Goal: Task Accomplishment & Management: Use online tool/utility

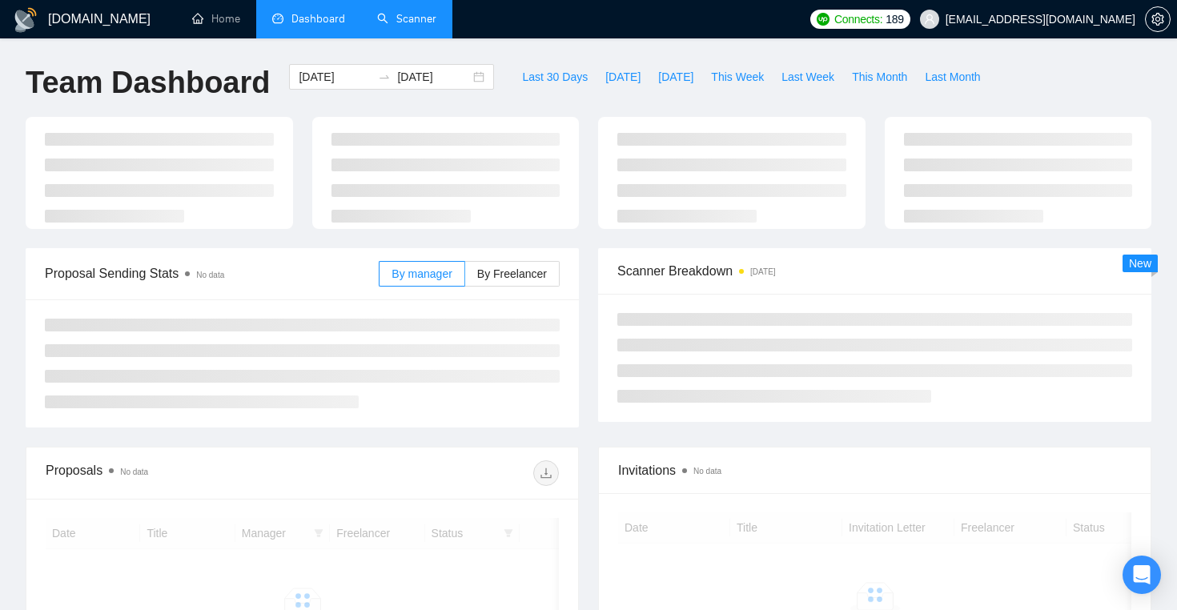
click at [390, 12] on link "Scanner" at bounding box center [406, 19] width 59 height 14
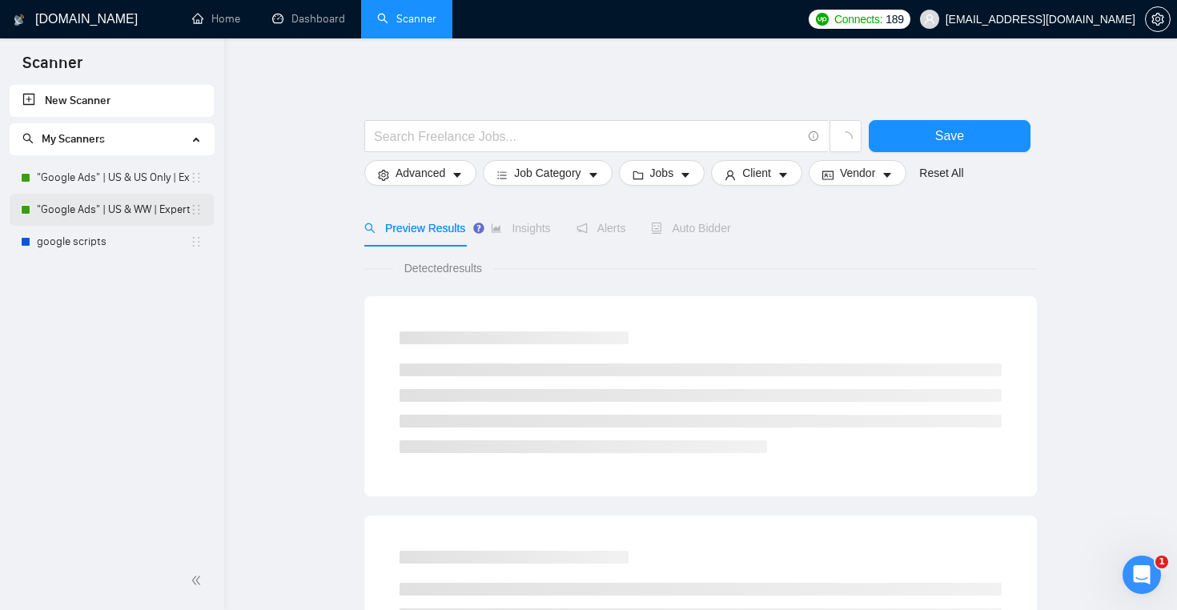
click at [118, 203] on link ""Google Ads" | US & WW | Expert" at bounding box center [113, 210] width 153 height 32
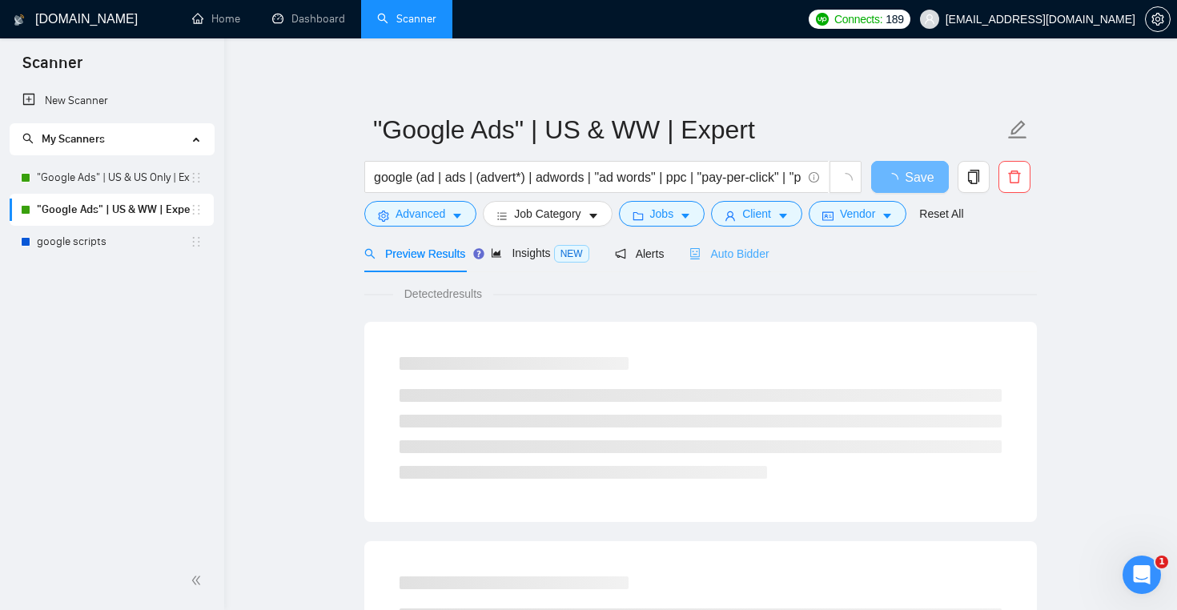
click at [726, 264] on div "Auto Bidder" at bounding box center [728, 254] width 79 height 38
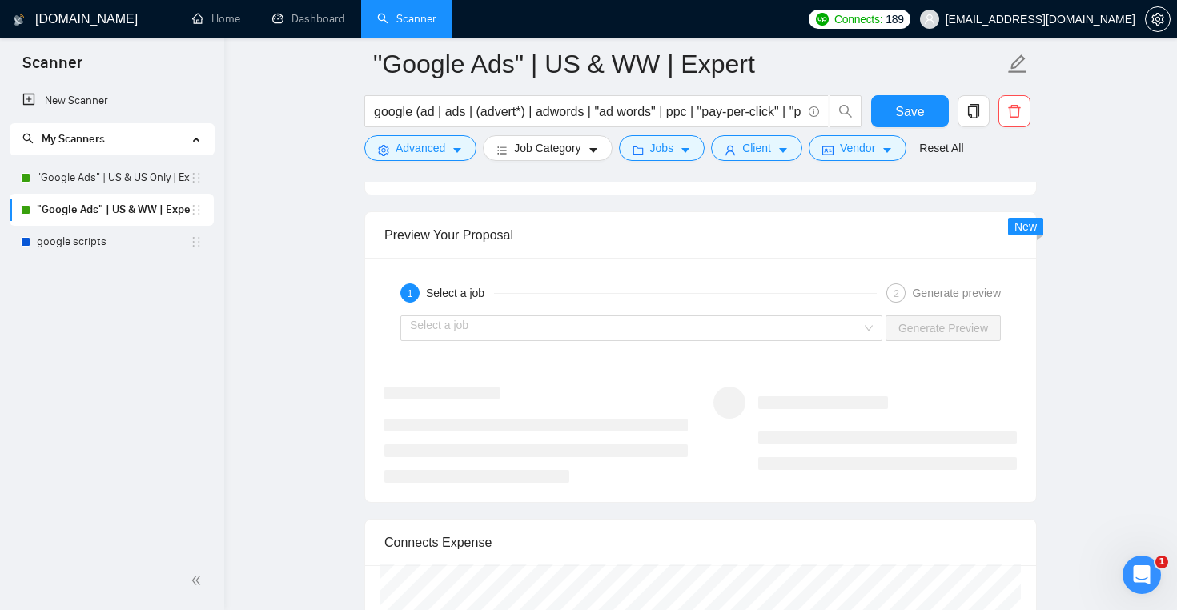
scroll to position [3059, 0]
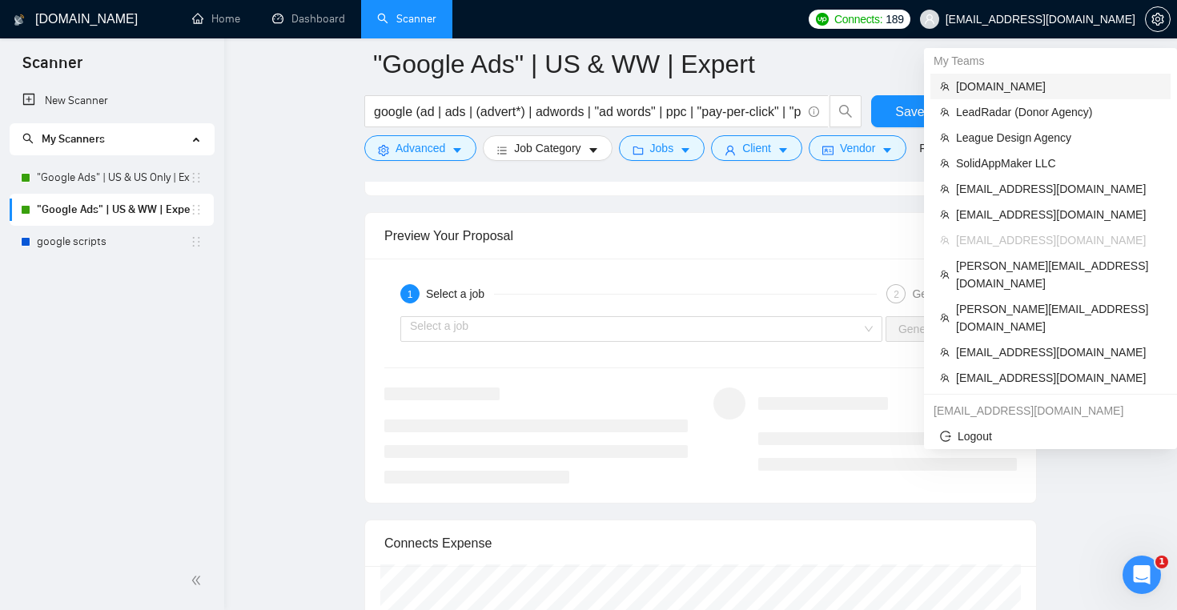
click at [1029, 90] on span "evacodes.com" at bounding box center [1058, 87] width 205 height 18
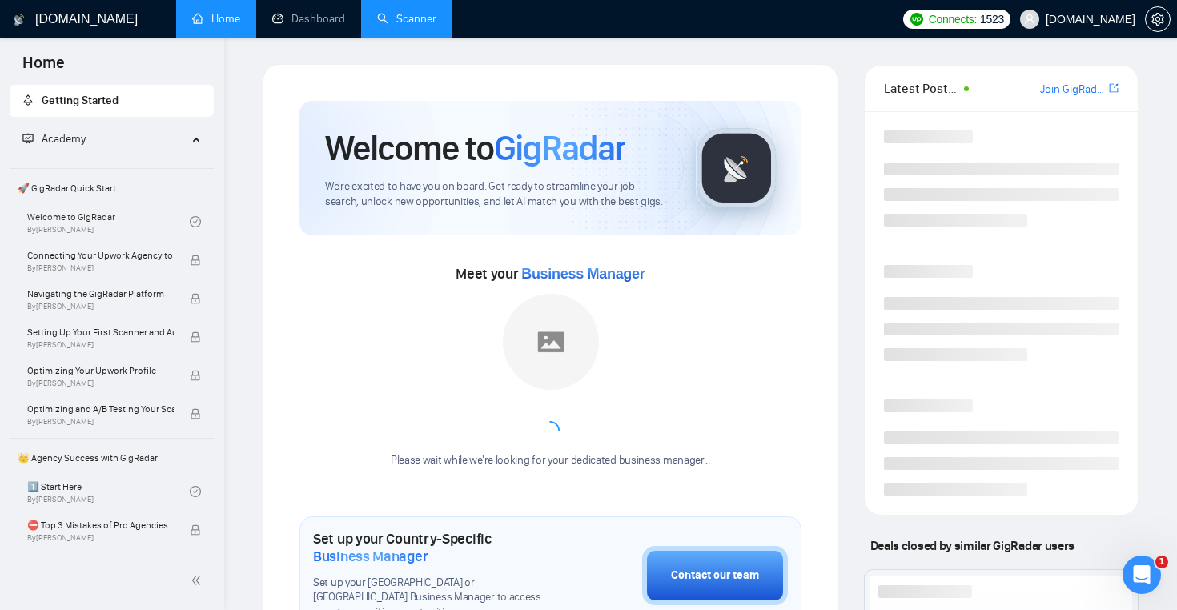
click at [400, 14] on link "Scanner" at bounding box center [406, 19] width 59 height 14
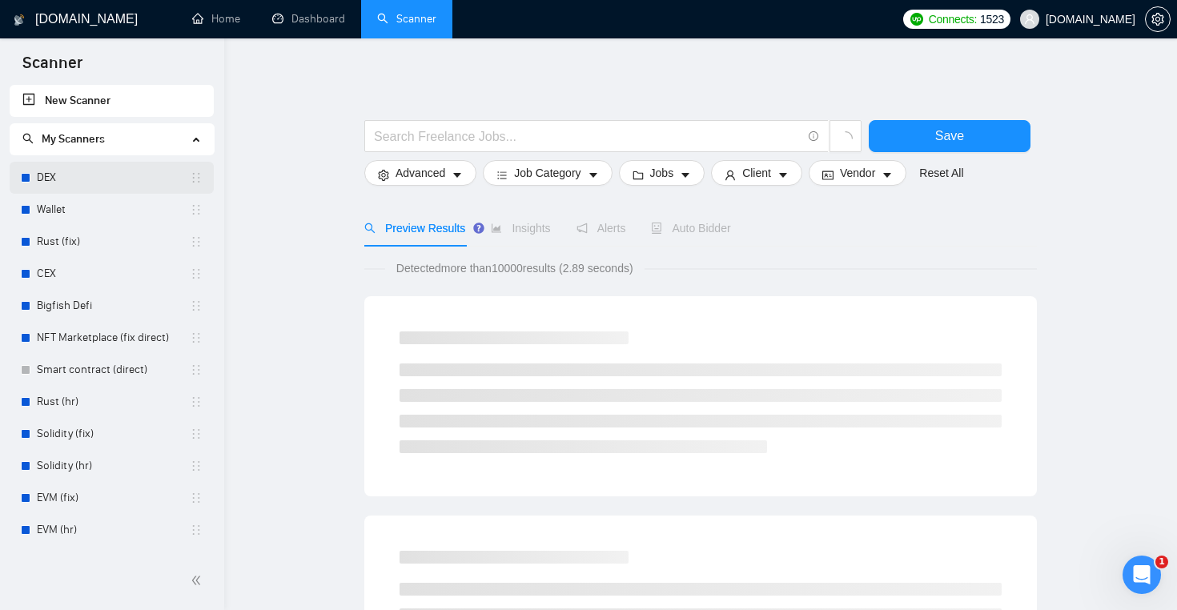
click at [109, 178] on link "DEX" at bounding box center [113, 178] width 153 height 32
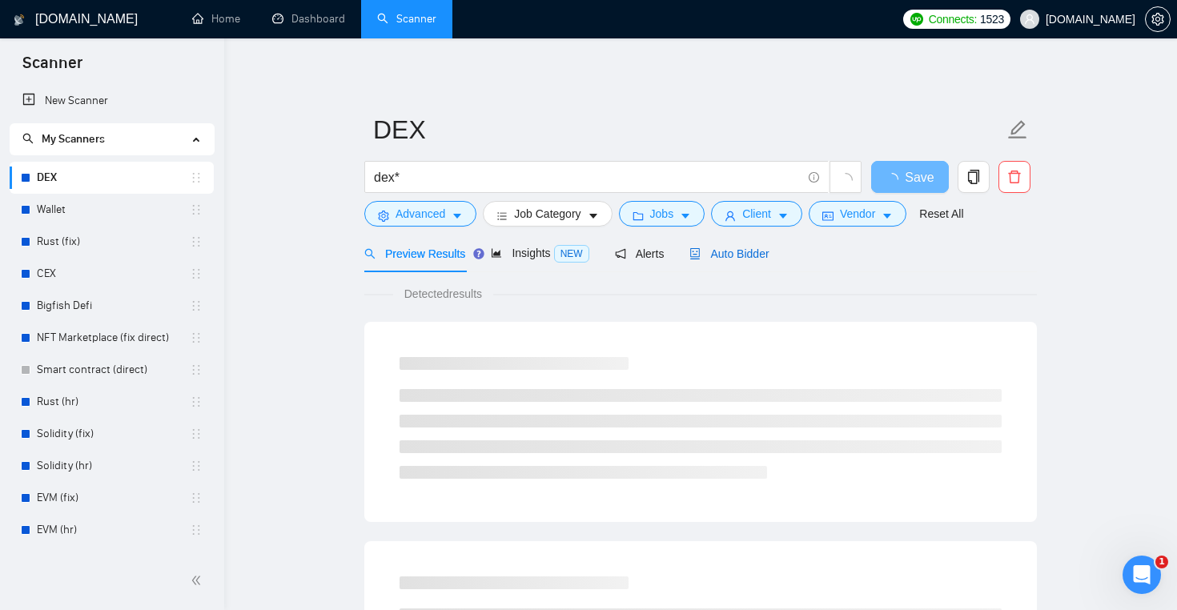
click at [729, 259] on div "Auto Bidder" at bounding box center [728, 254] width 79 height 18
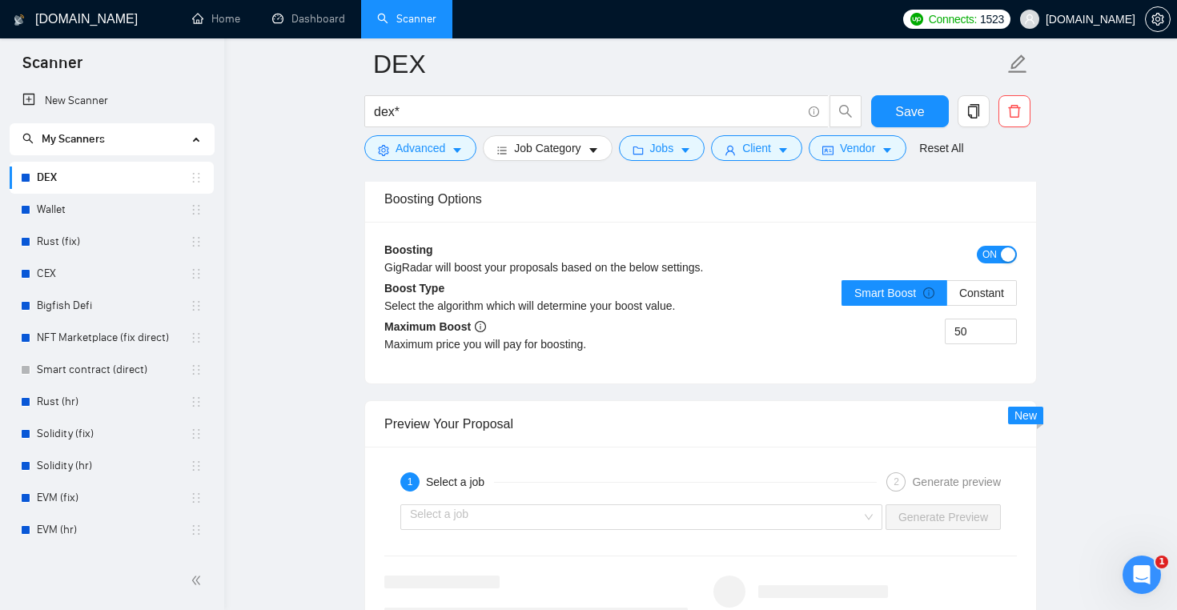
scroll to position [2761, 0]
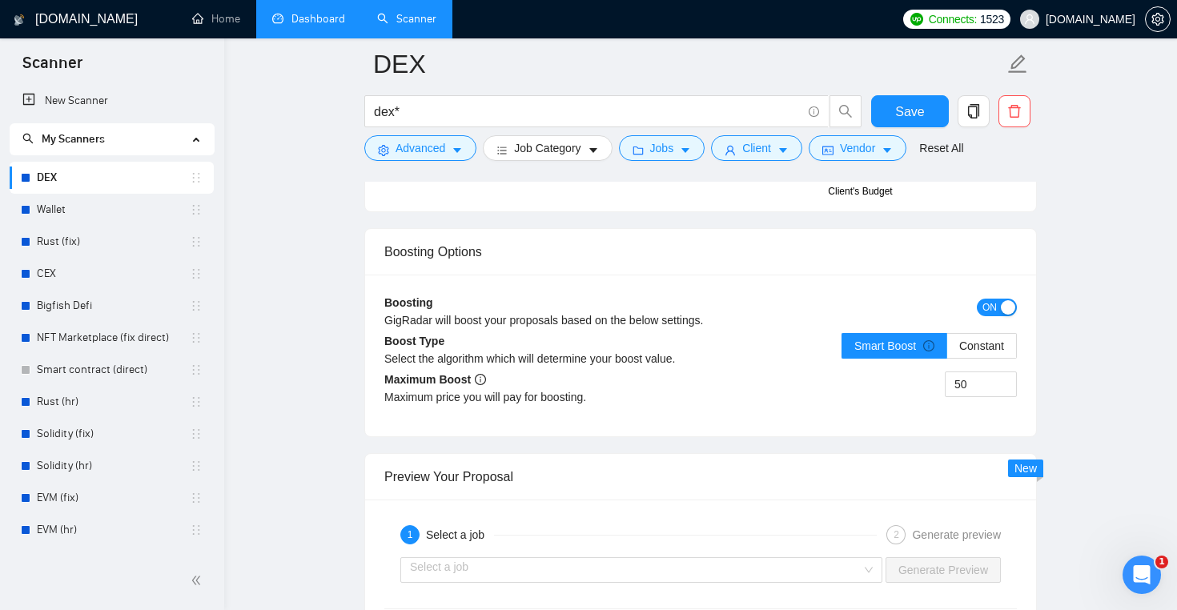
click at [297, 26] on link "Dashboard" at bounding box center [308, 19] width 73 height 14
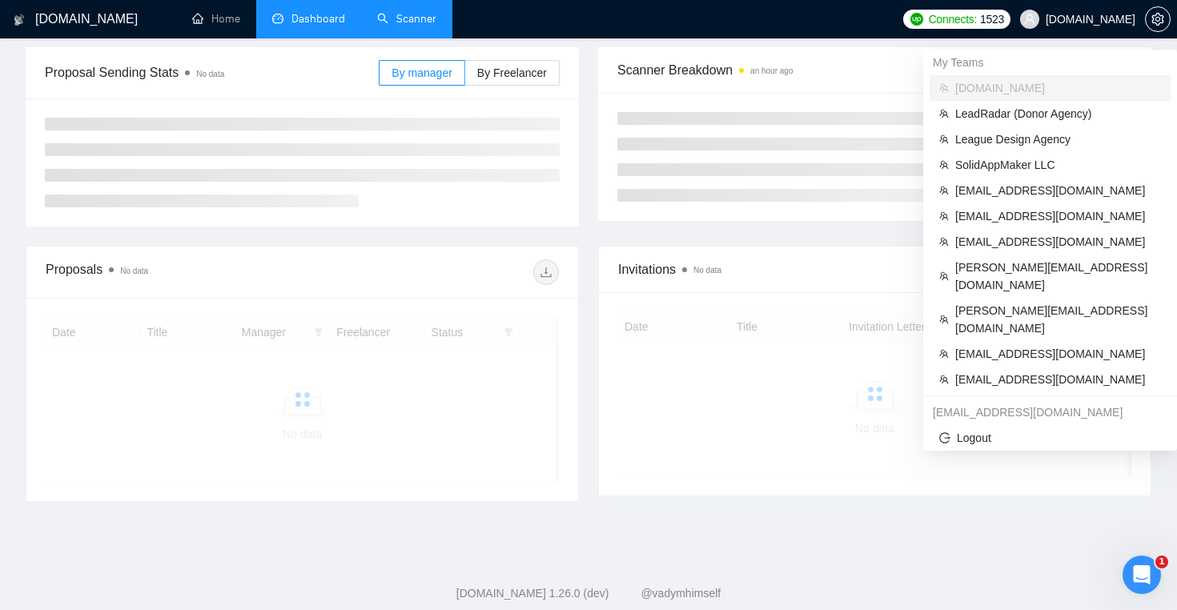
scroll to position [267, 0]
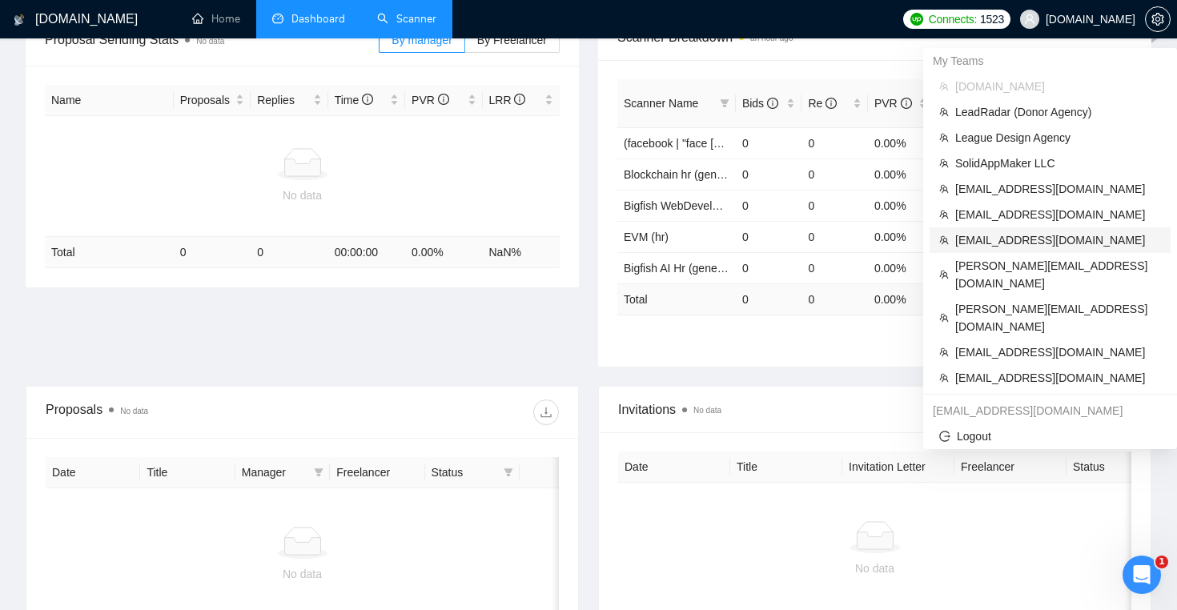
click at [1048, 236] on span "[EMAIL_ADDRESS][DOMAIN_NAME]" at bounding box center [1058, 240] width 206 height 18
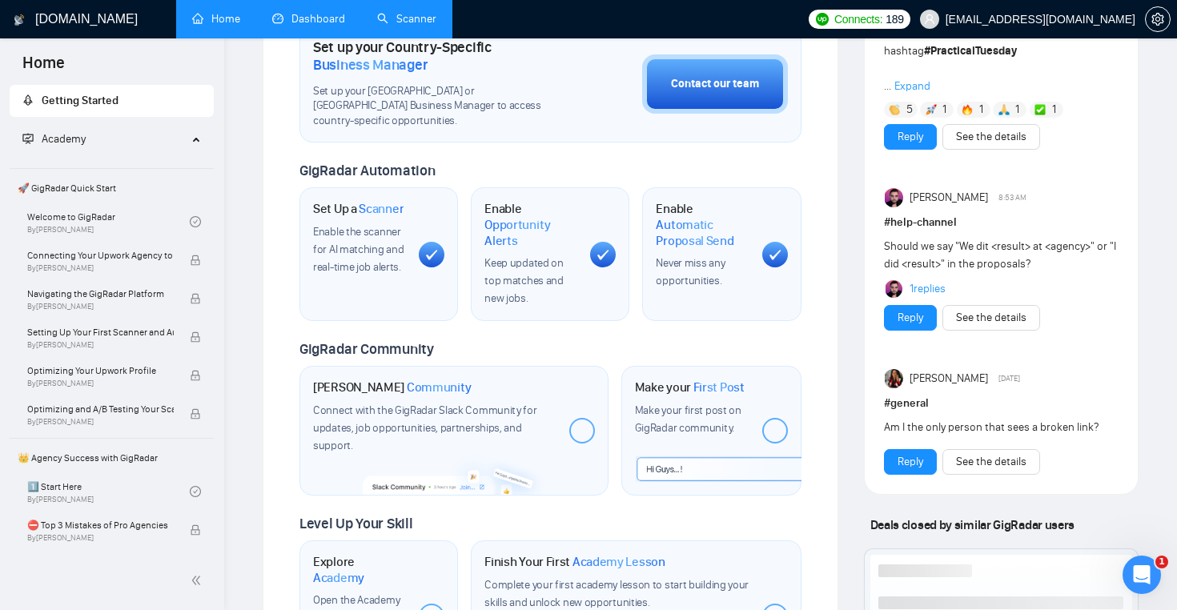
click at [403, 18] on link "Scanner" at bounding box center [406, 19] width 59 height 14
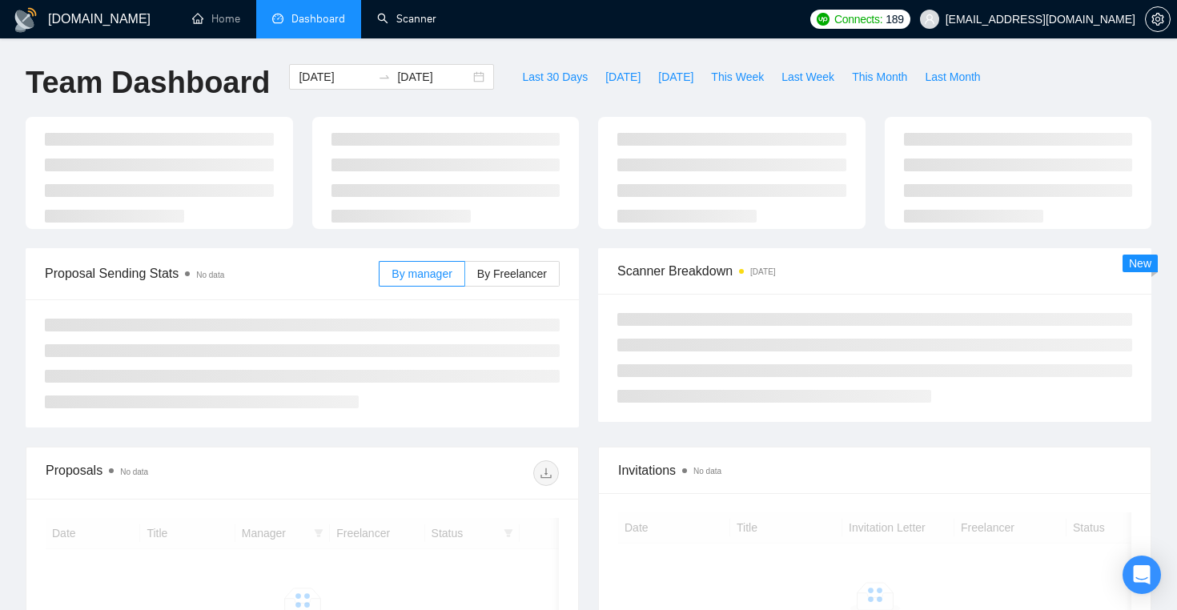
click at [418, 26] on link "Scanner" at bounding box center [406, 19] width 59 height 14
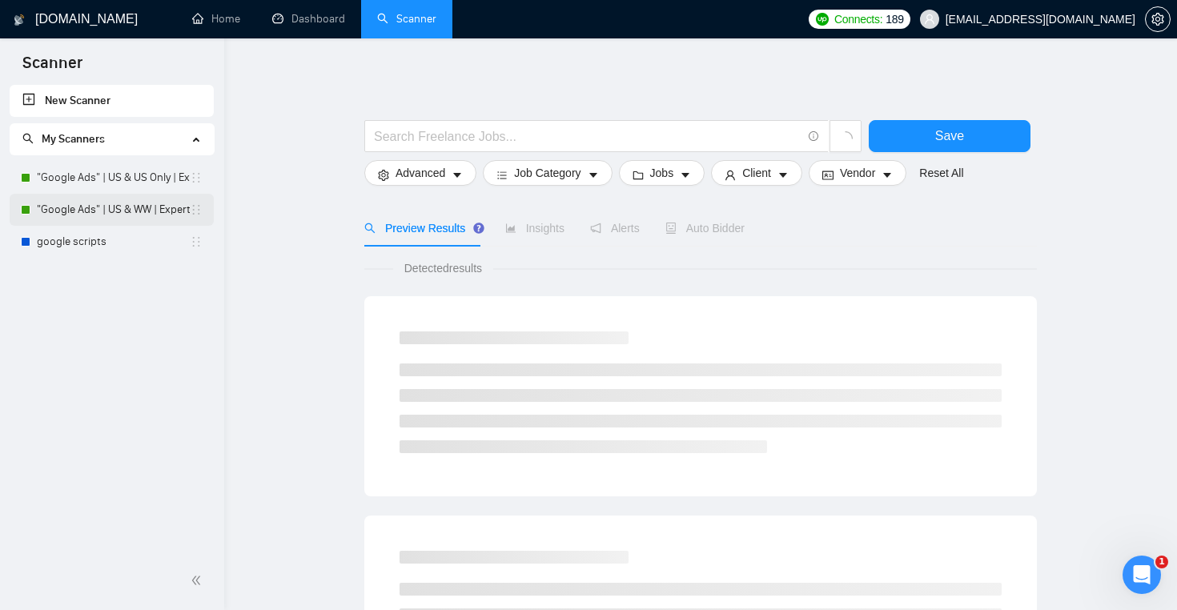
click at [138, 213] on link ""Google Ads" | US & WW | Expert" at bounding box center [113, 210] width 153 height 32
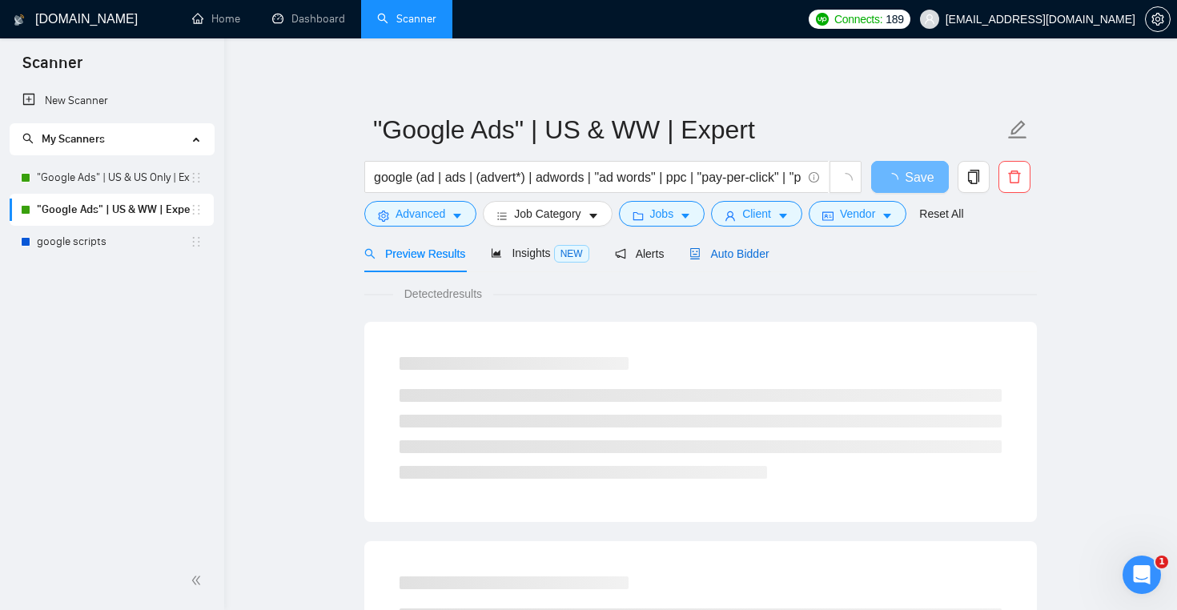
click at [738, 255] on span "Auto Bidder" at bounding box center [728, 253] width 79 height 13
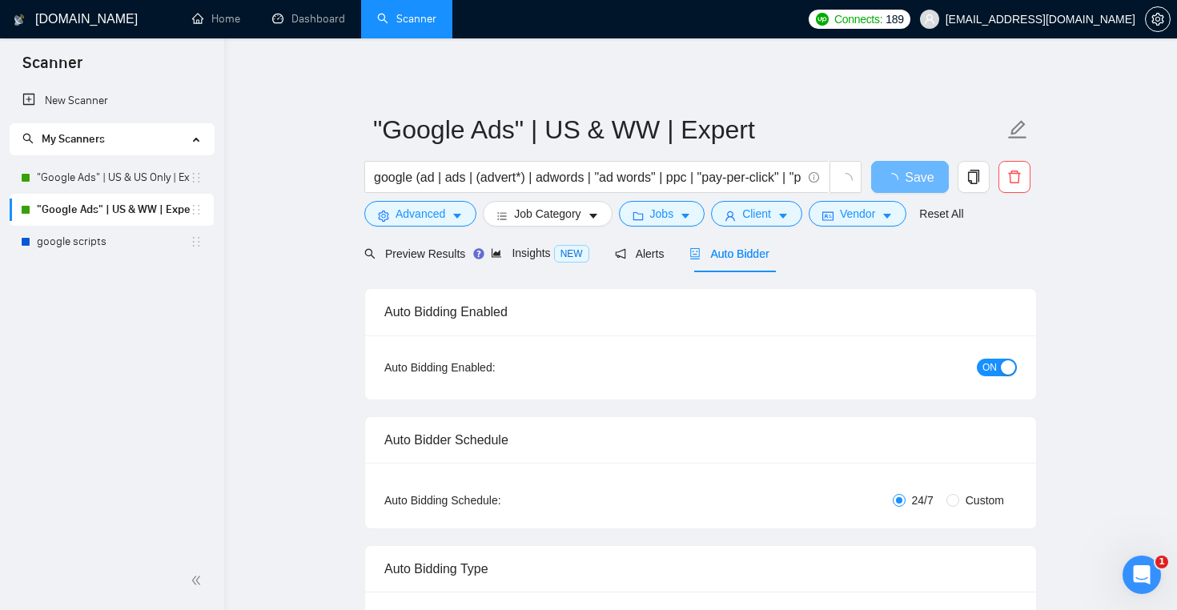
click at [1032, 262] on div "Preview Results Insights NEW Alerts Auto Bidder" at bounding box center [700, 254] width 672 height 38
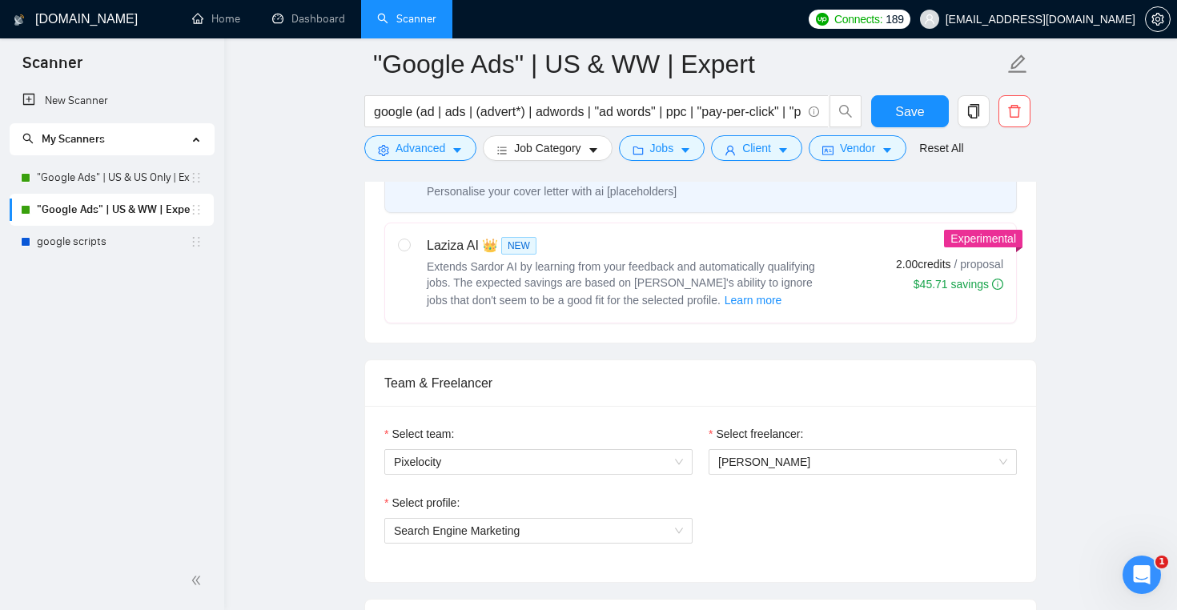
scroll to position [626, 0]
click at [869, 461] on span "[PERSON_NAME]" at bounding box center [862, 461] width 289 height 24
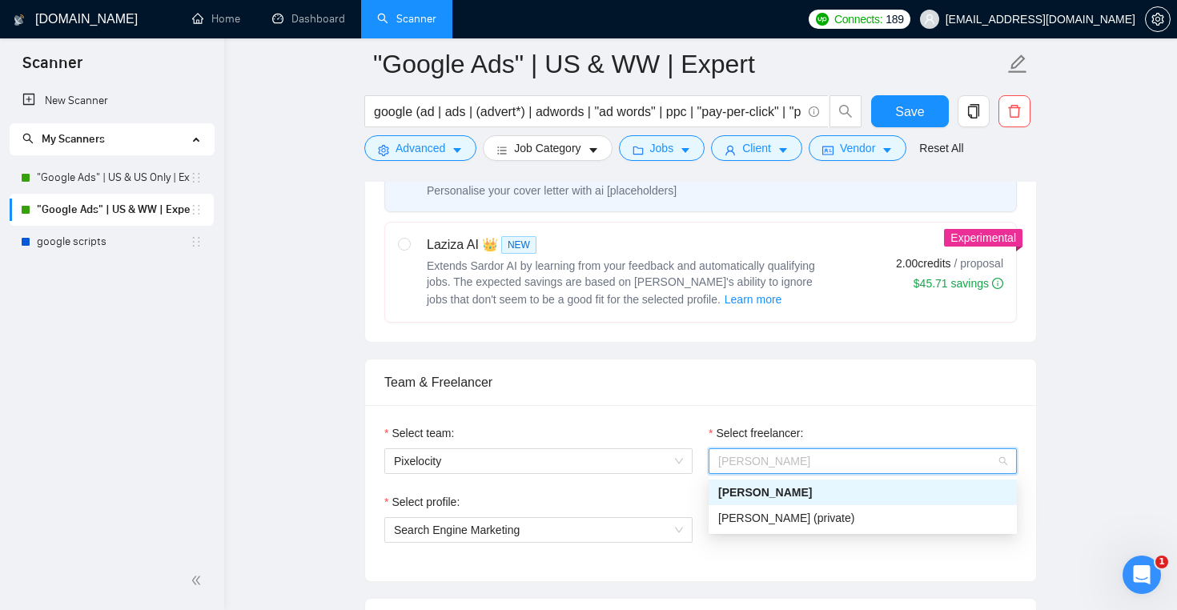
click at [872, 388] on div "Team & Freelancer" at bounding box center [700, 382] width 632 height 46
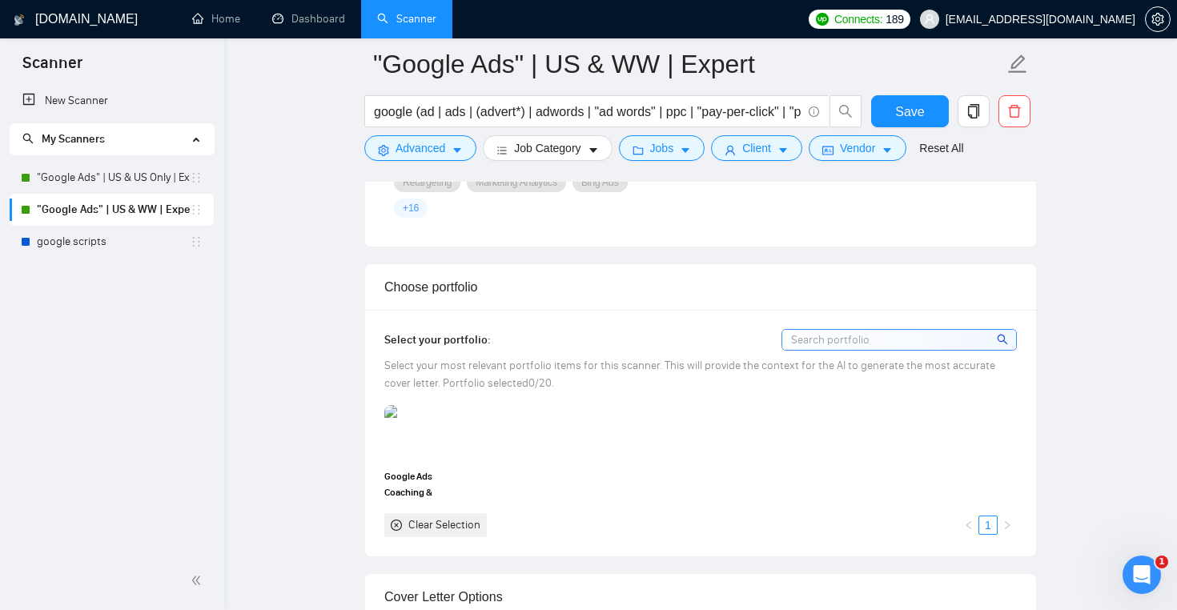
scroll to position [1357, 0]
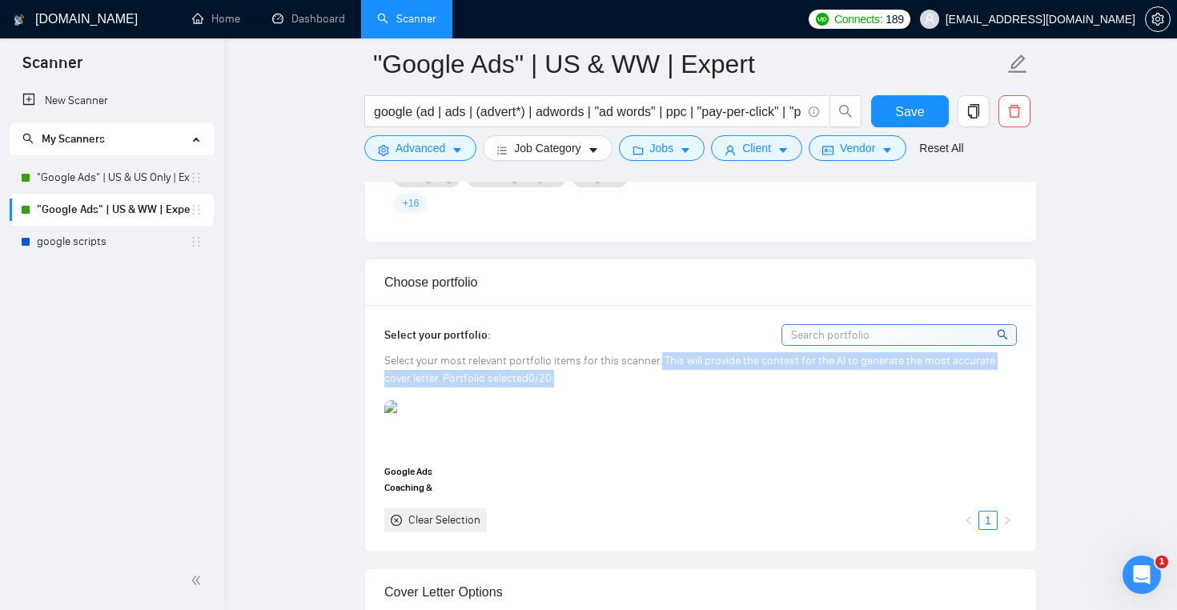
drag, startPoint x: 658, startPoint y: 362, endPoint x: 666, endPoint y: 392, distance: 31.4
click at [666, 392] on div "Select your portfolio: Select your most relevant portfolio items for this scann…" at bounding box center [700, 427] width 632 height 207
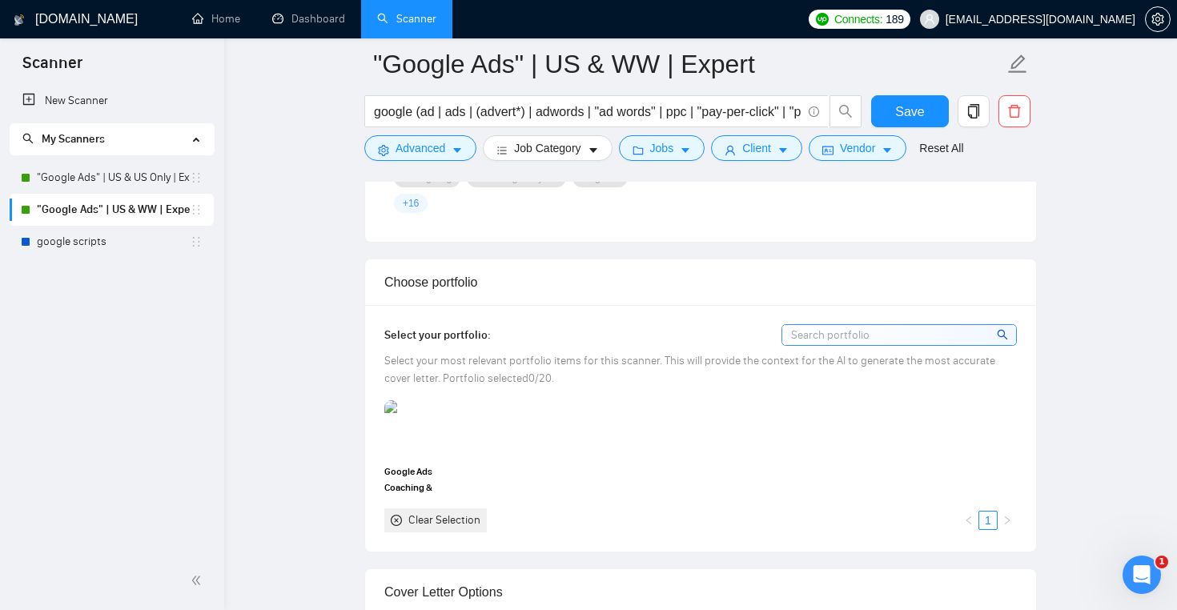
click at [658, 405] on div "Google Ads Coaching & Management Clear Selection 1" at bounding box center [700, 465] width 642 height 131
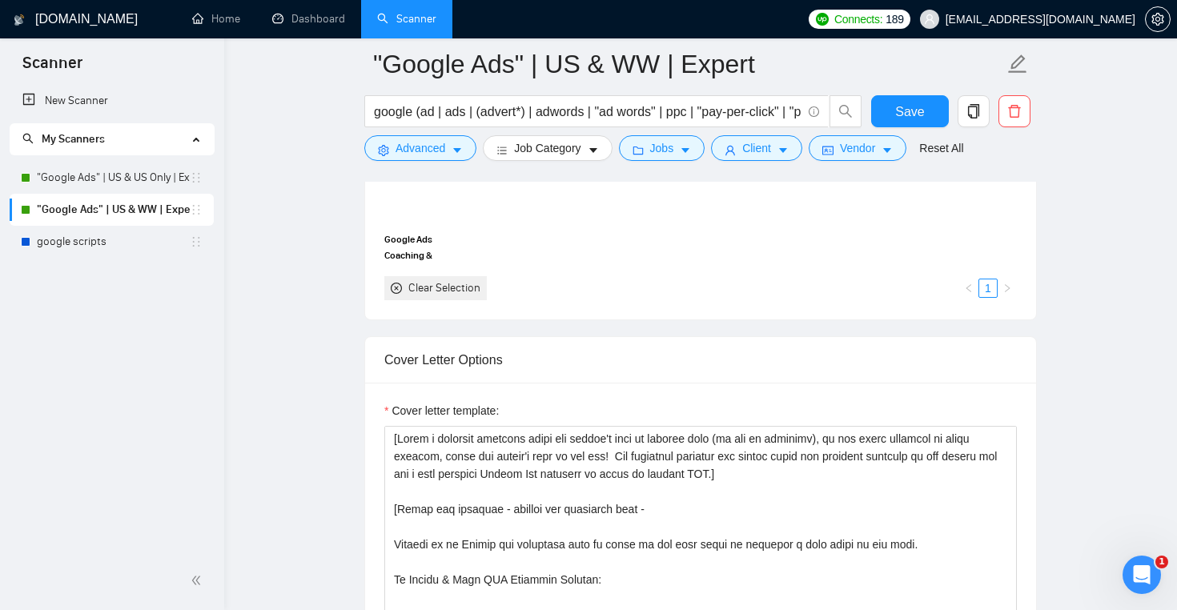
scroll to position [1586, 0]
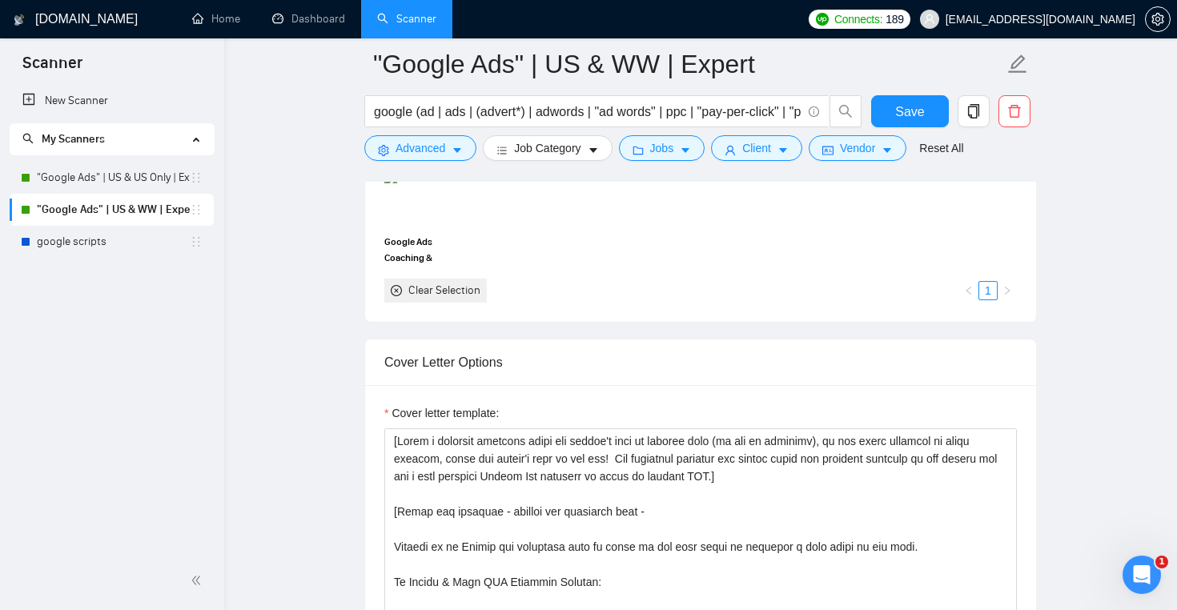
click at [648, 372] on div "Cover Letter Options" at bounding box center [700, 362] width 632 height 46
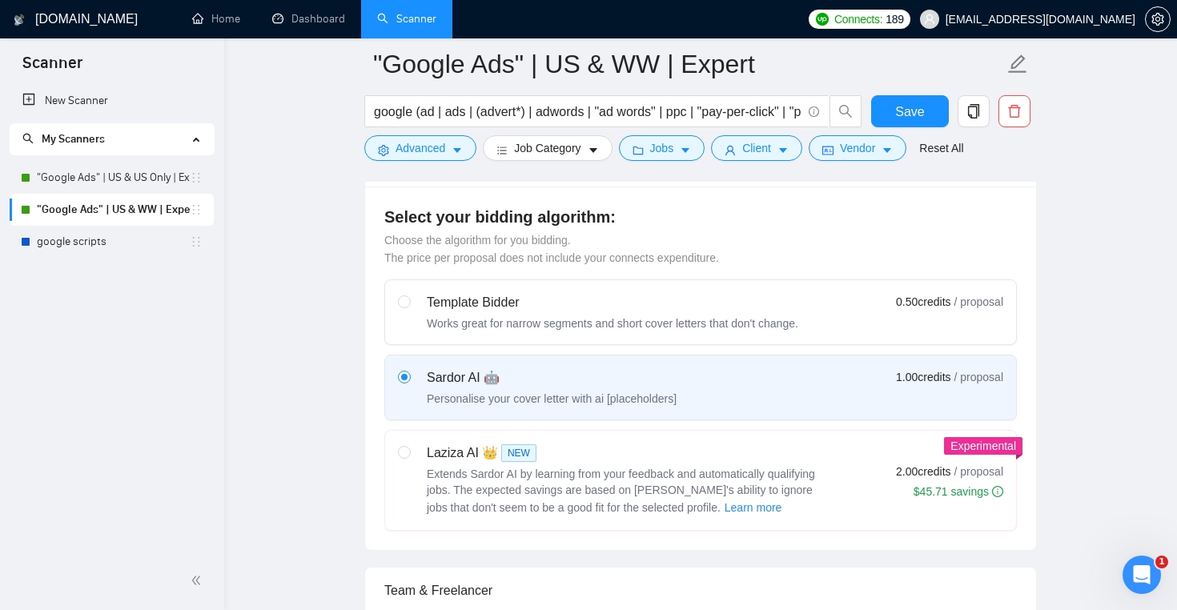
scroll to position [415, 0]
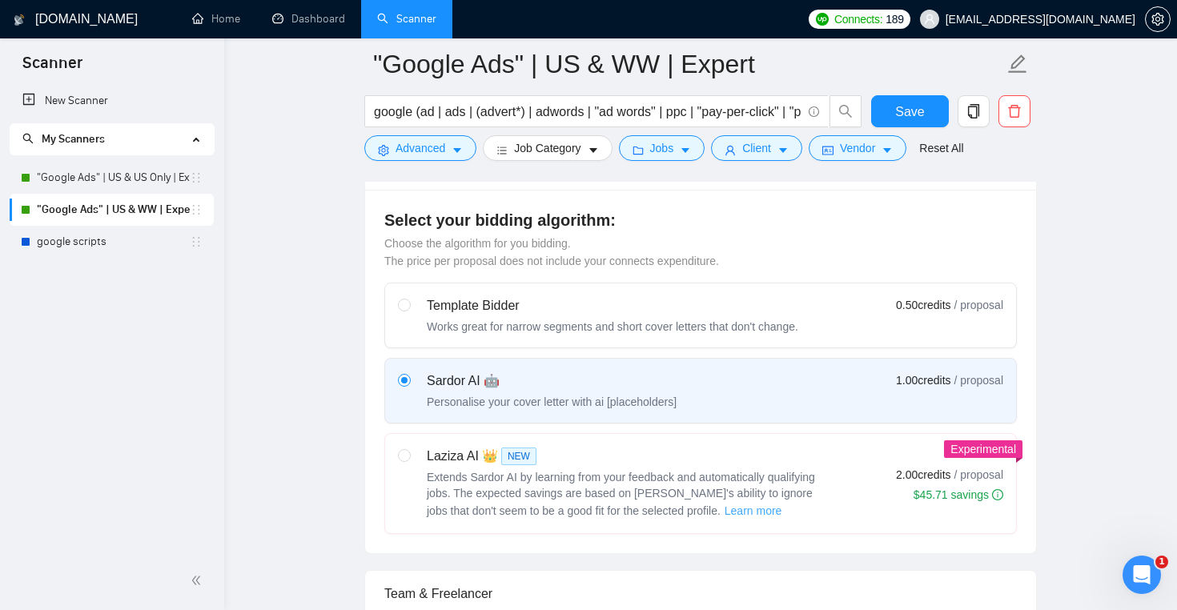
click at [724, 509] on span "Learn more" at bounding box center [753, 511] width 58 height 18
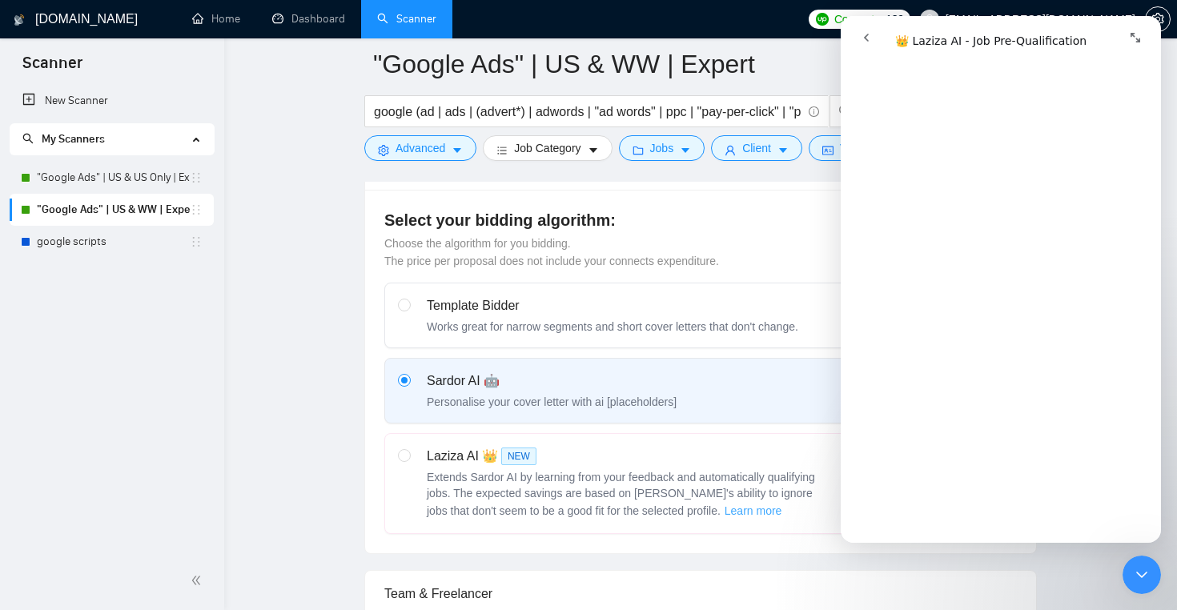
scroll to position [322, 0]
click at [445, 147] on span "Advanced" at bounding box center [420, 148] width 50 height 18
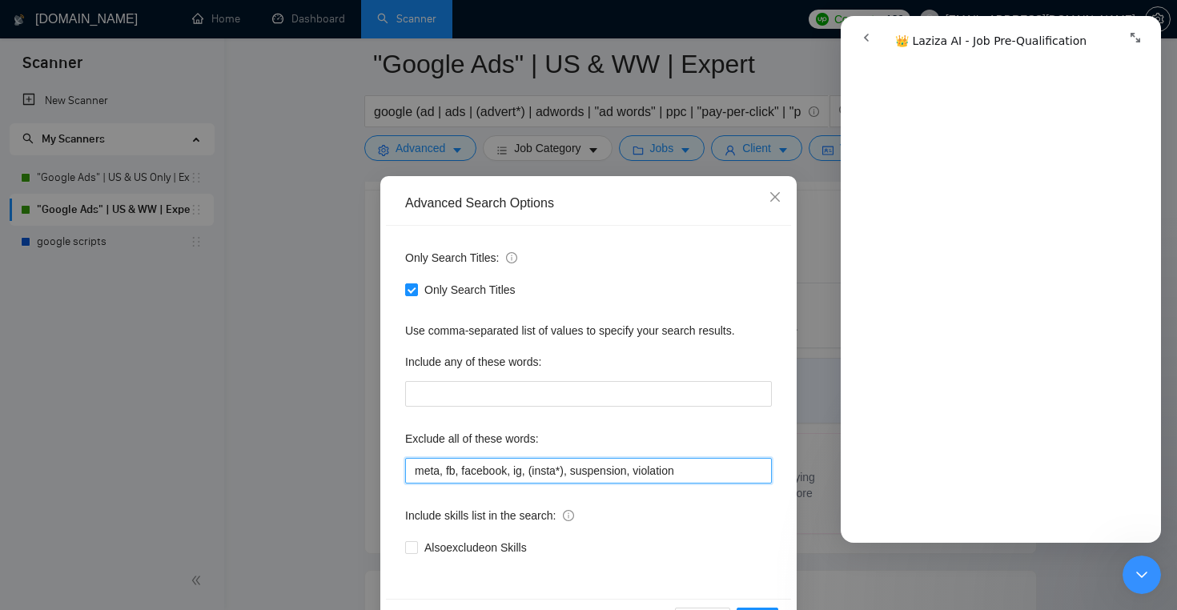
click at [523, 481] on input "meta, fb, facebook, ig, (insta*), suspension, violation" at bounding box center [588, 471] width 367 height 26
click at [523, 479] on input "meta, fb, facebook, ig, (insta*), suspension, violation" at bounding box center [588, 471] width 367 height 26
click at [780, 209] on span "Close" at bounding box center [774, 197] width 43 height 43
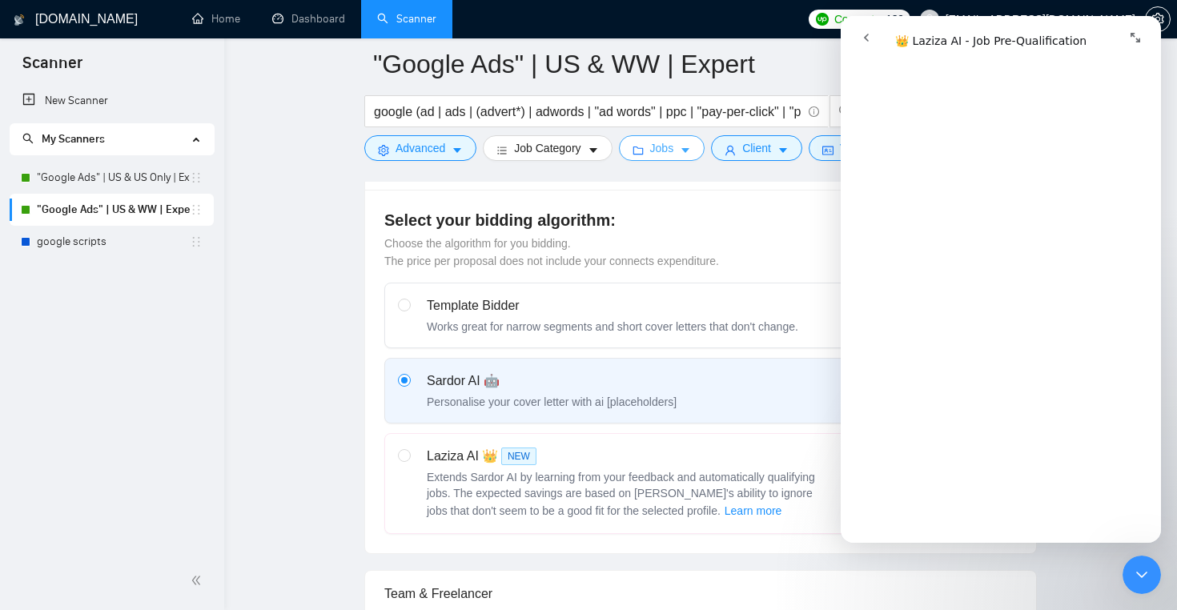
click at [696, 160] on button "Jobs" at bounding box center [662, 148] width 86 height 26
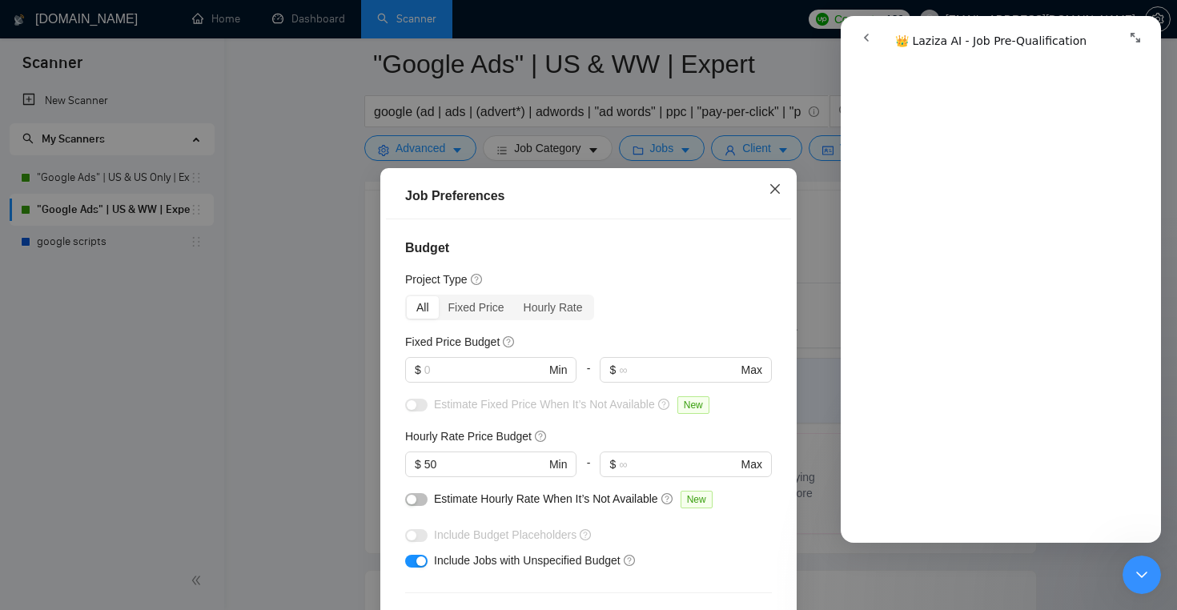
click at [781, 194] on span "Close" at bounding box center [774, 189] width 43 height 43
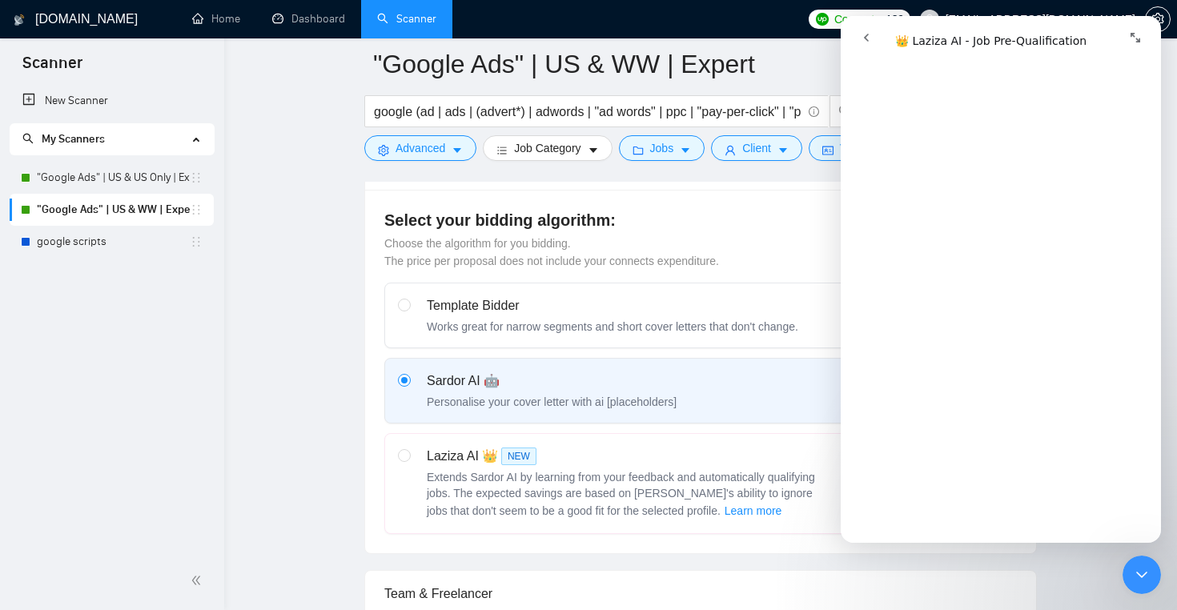
scroll to position [436, 0]
click at [870, 38] on icon "go back" at bounding box center [866, 37] width 13 height 13
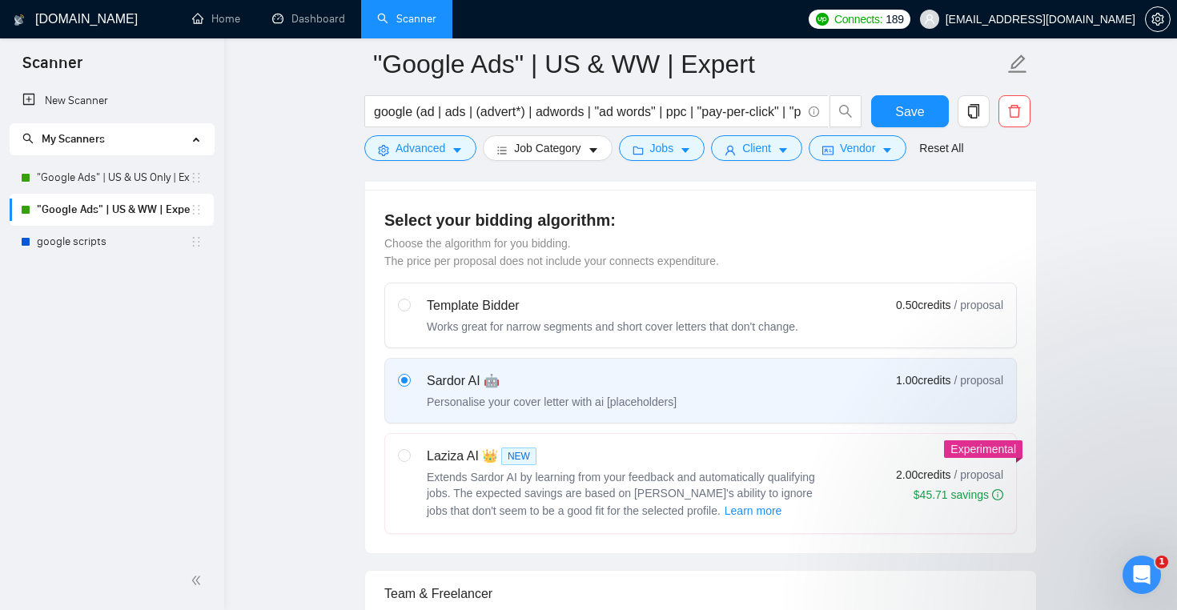
scroll to position [0, 0]
